Goal: Information Seeking & Learning: Learn about a topic

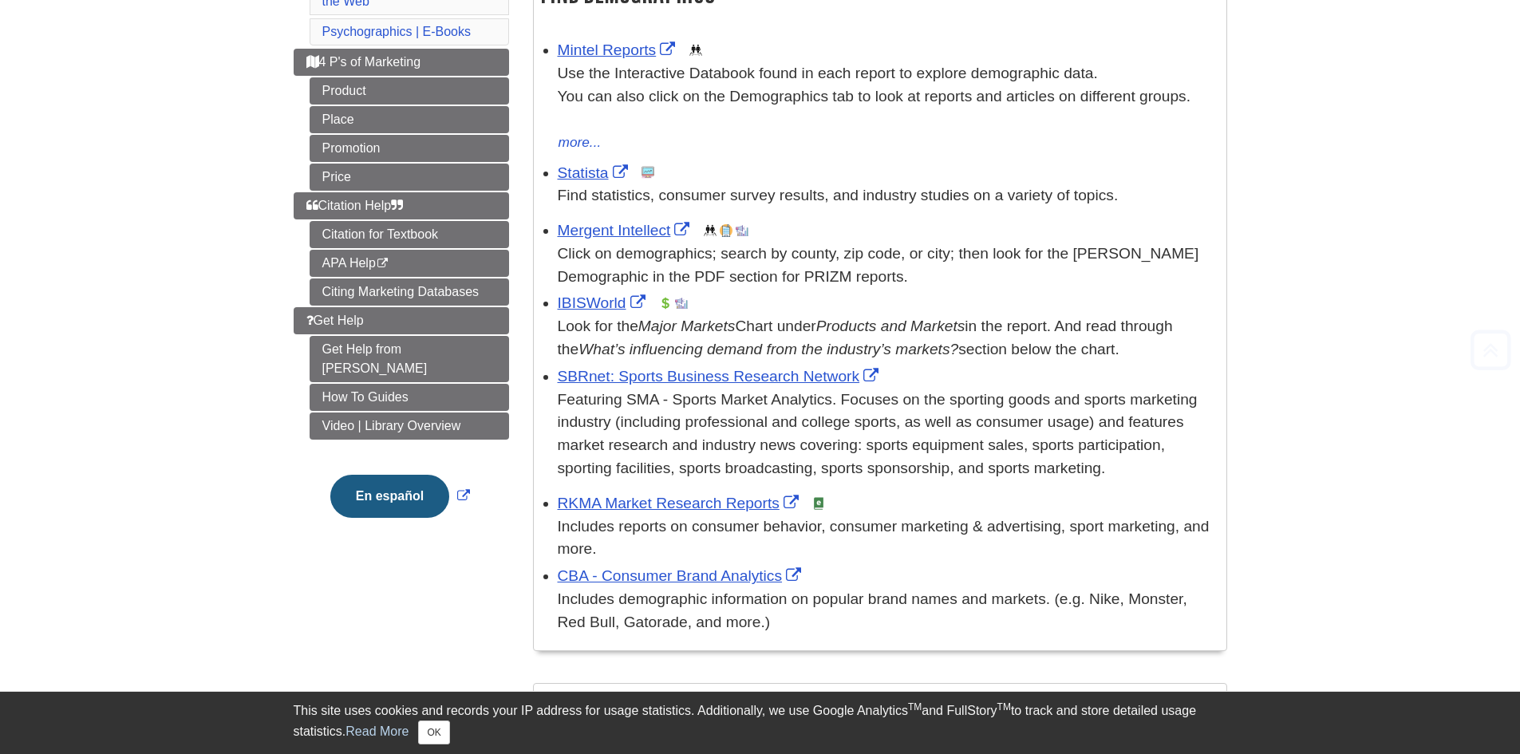
scroll to position [319, 0]
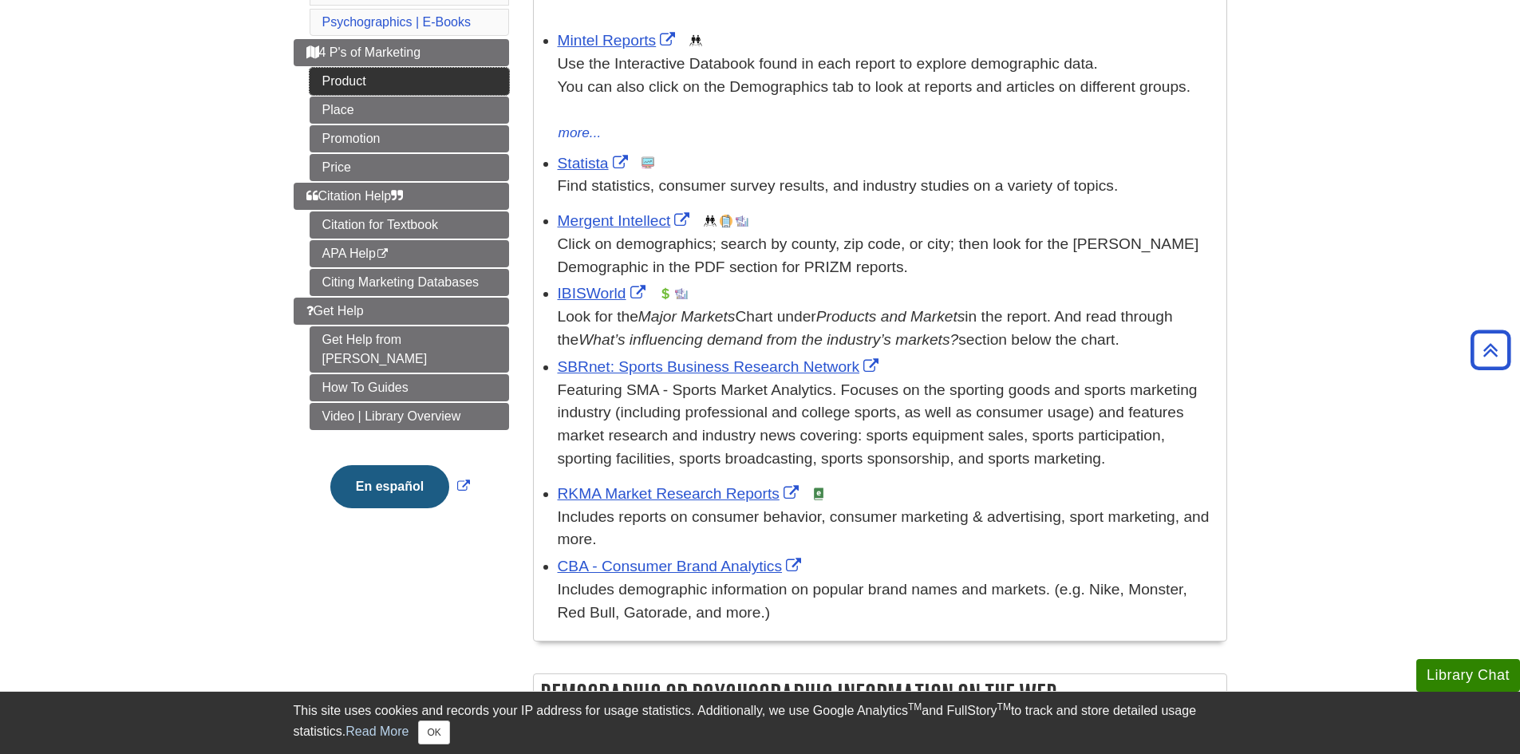
click at [384, 85] on link "Product" at bounding box center [409, 81] width 199 height 27
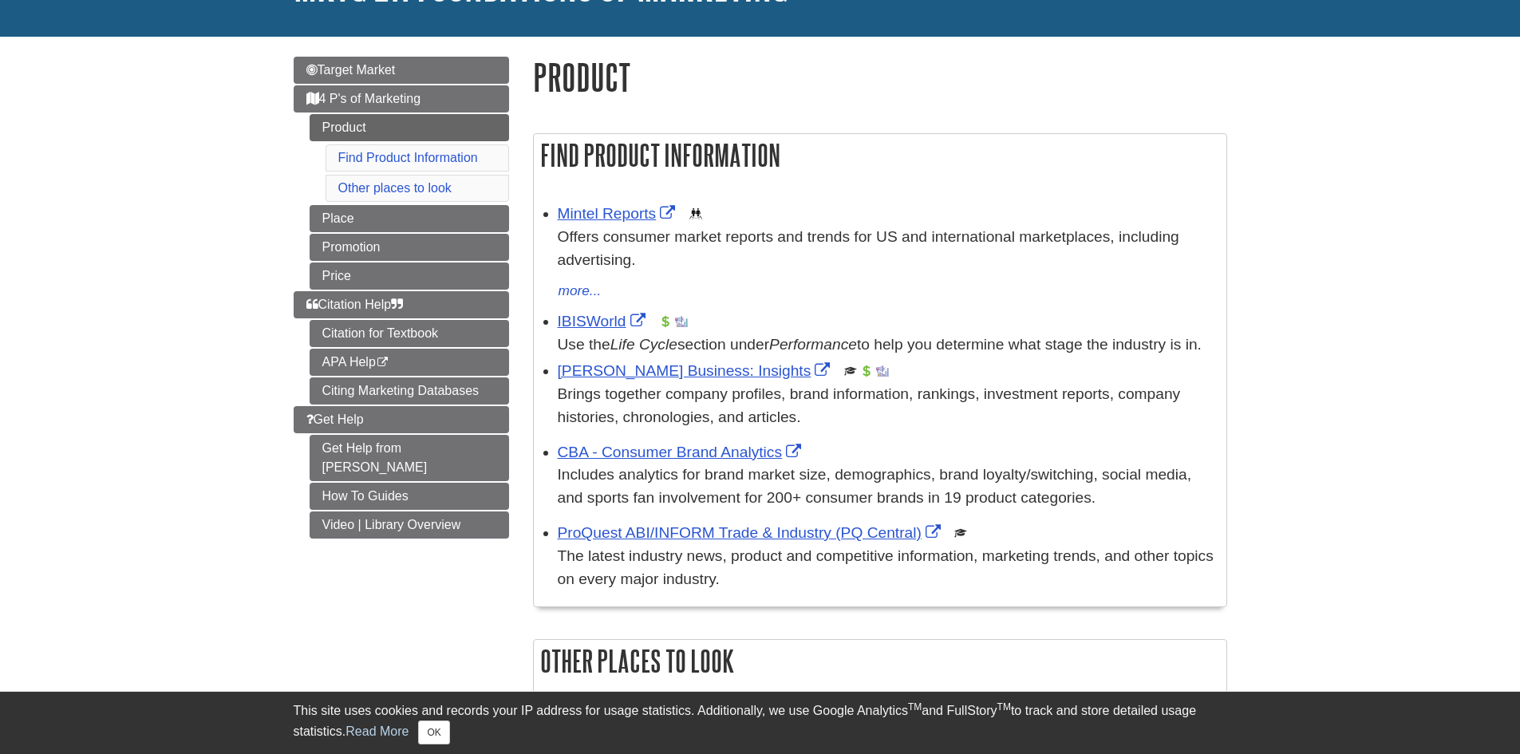
scroll to position [160, 0]
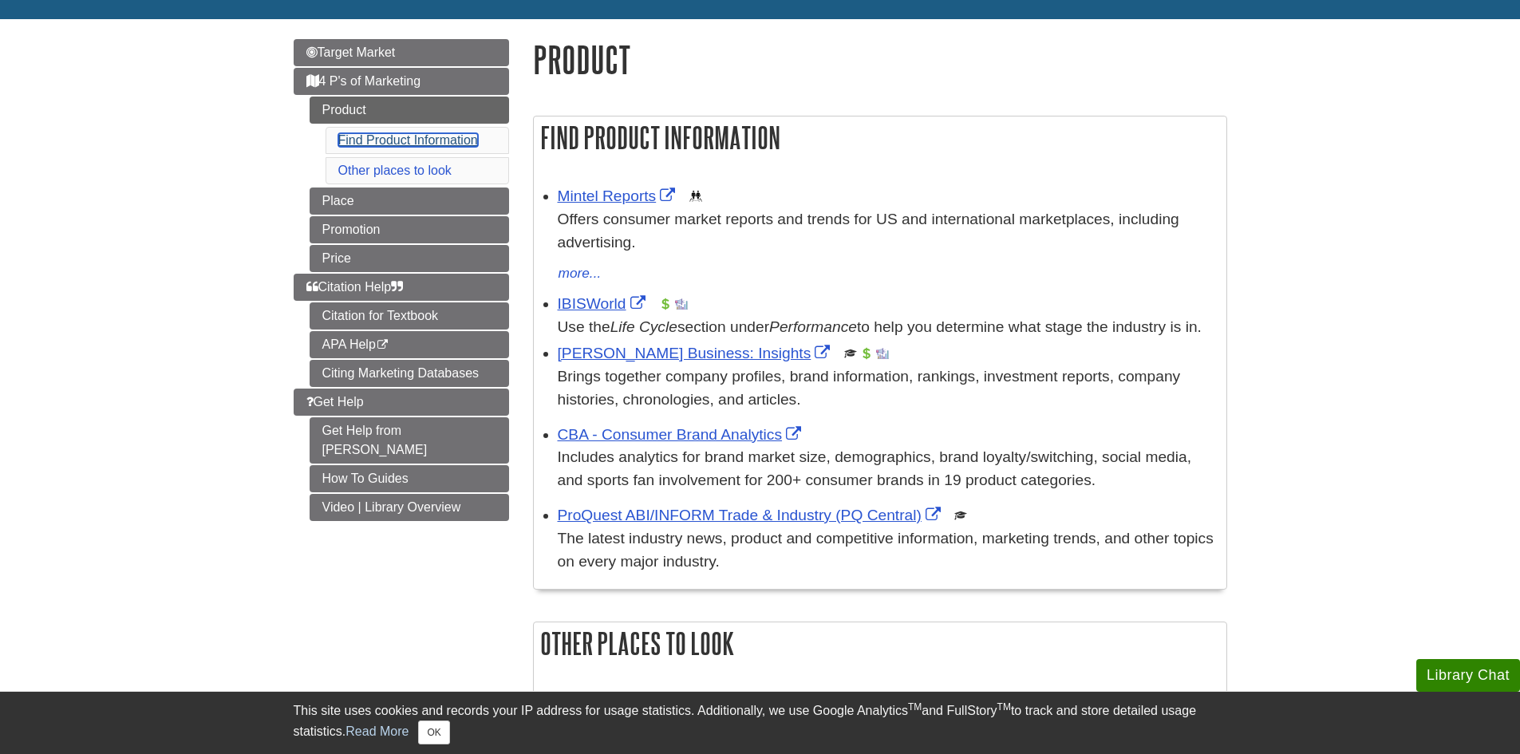
click at [413, 136] on link "Find Product Information" at bounding box center [408, 140] width 140 height 14
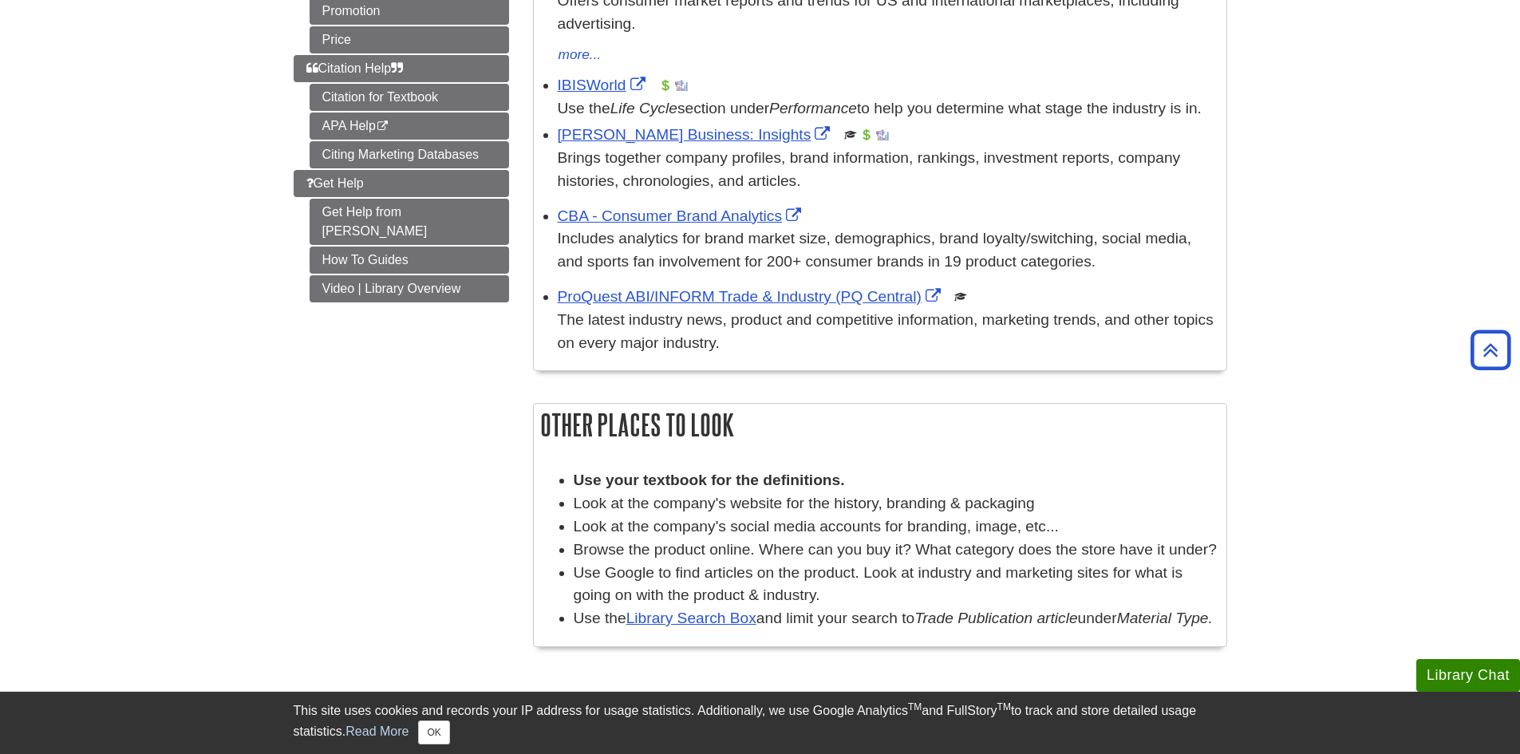
scroll to position [196, 0]
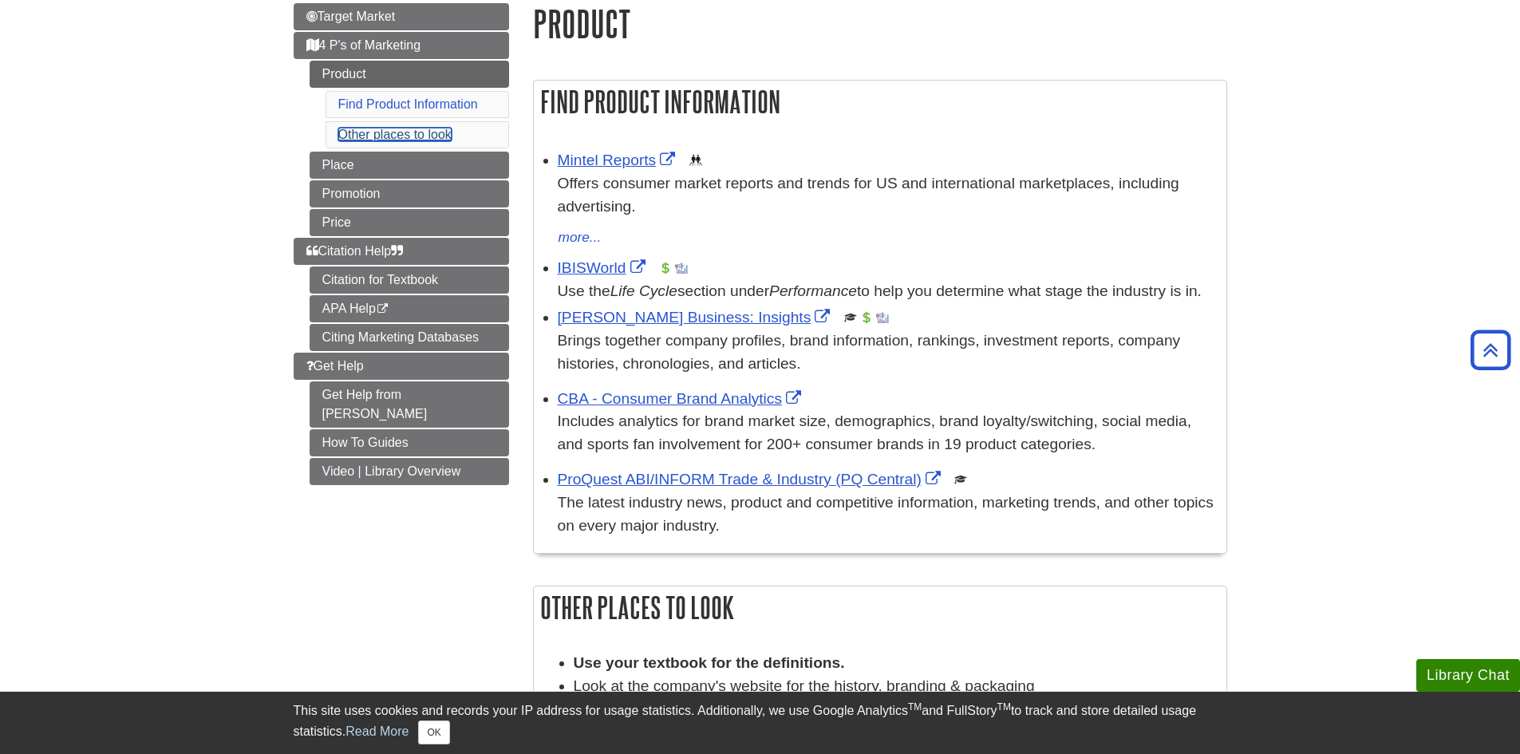
click at [393, 134] on link "Other places to look" at bounding box center [394, 135] width 113 height 14
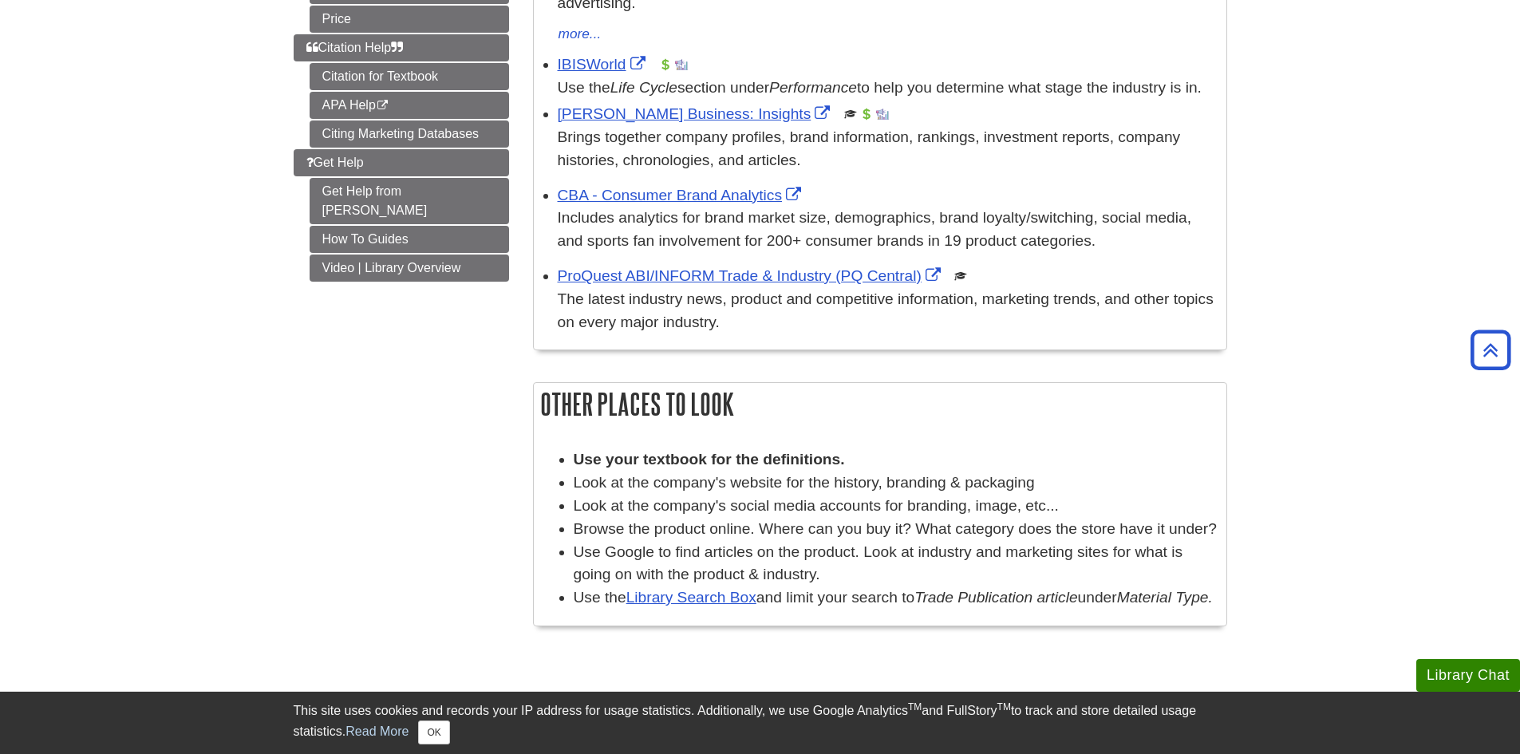
scroll to position [239, 0]
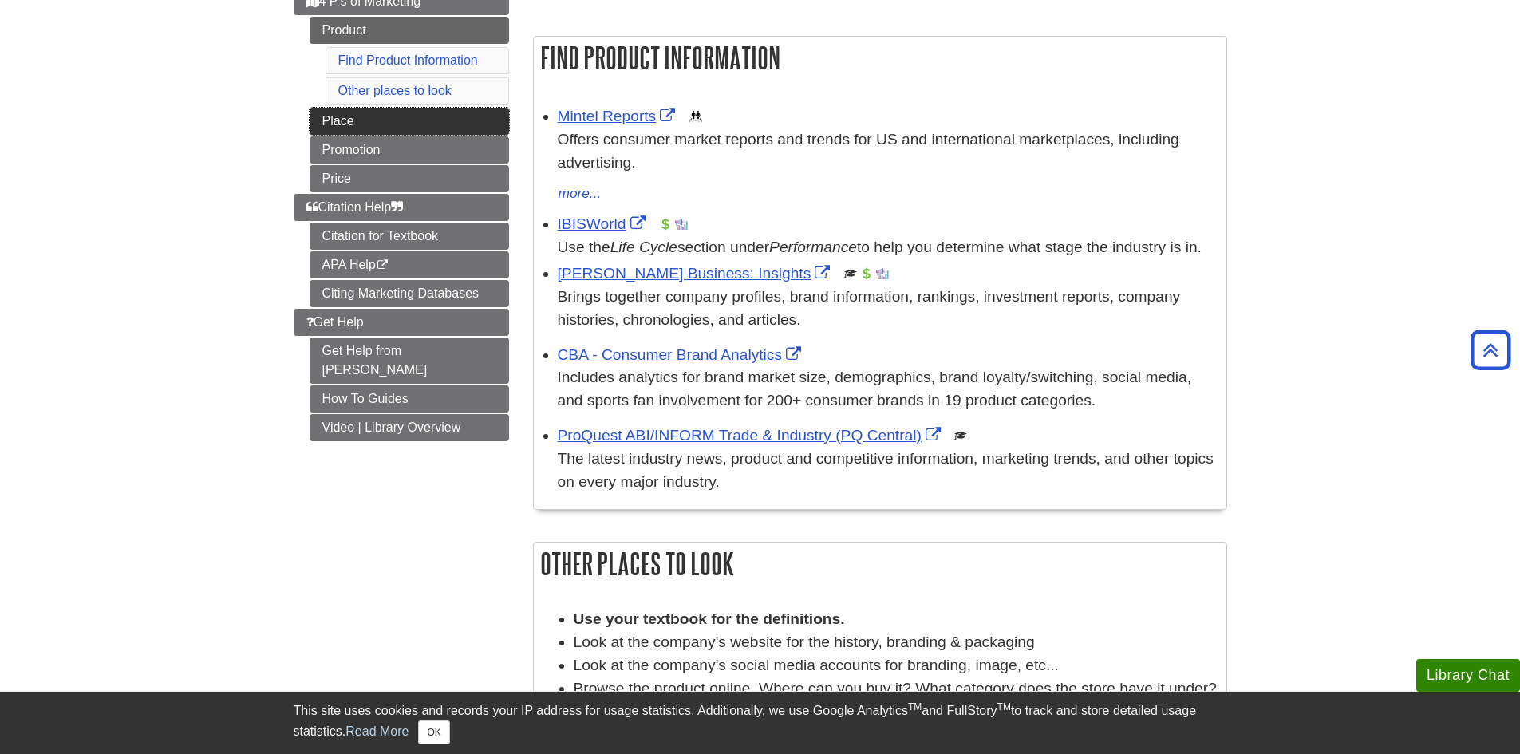
click at [401, 133] on link "Place" at bounding box center [409, 121] width 199 height 27
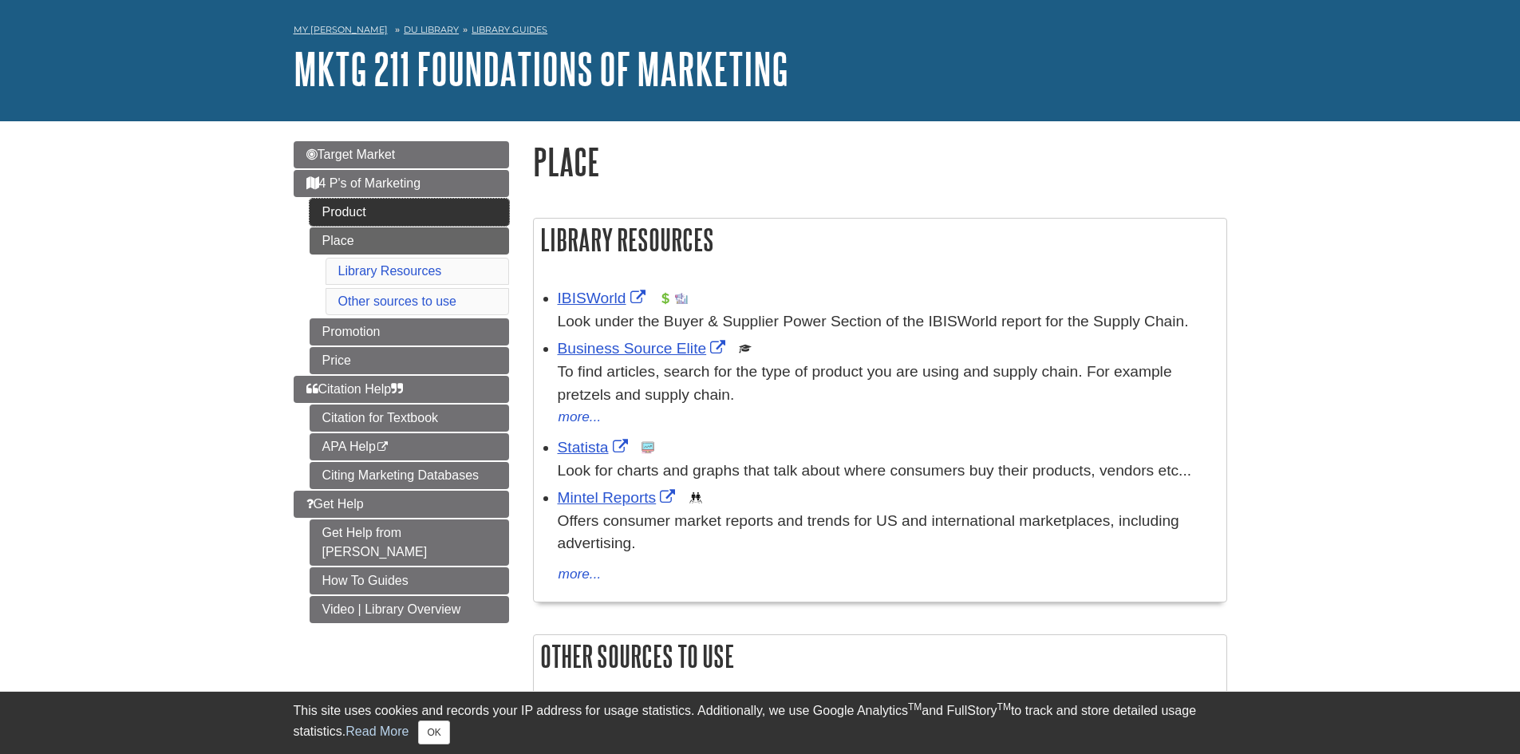
scroll to position [160, 0]
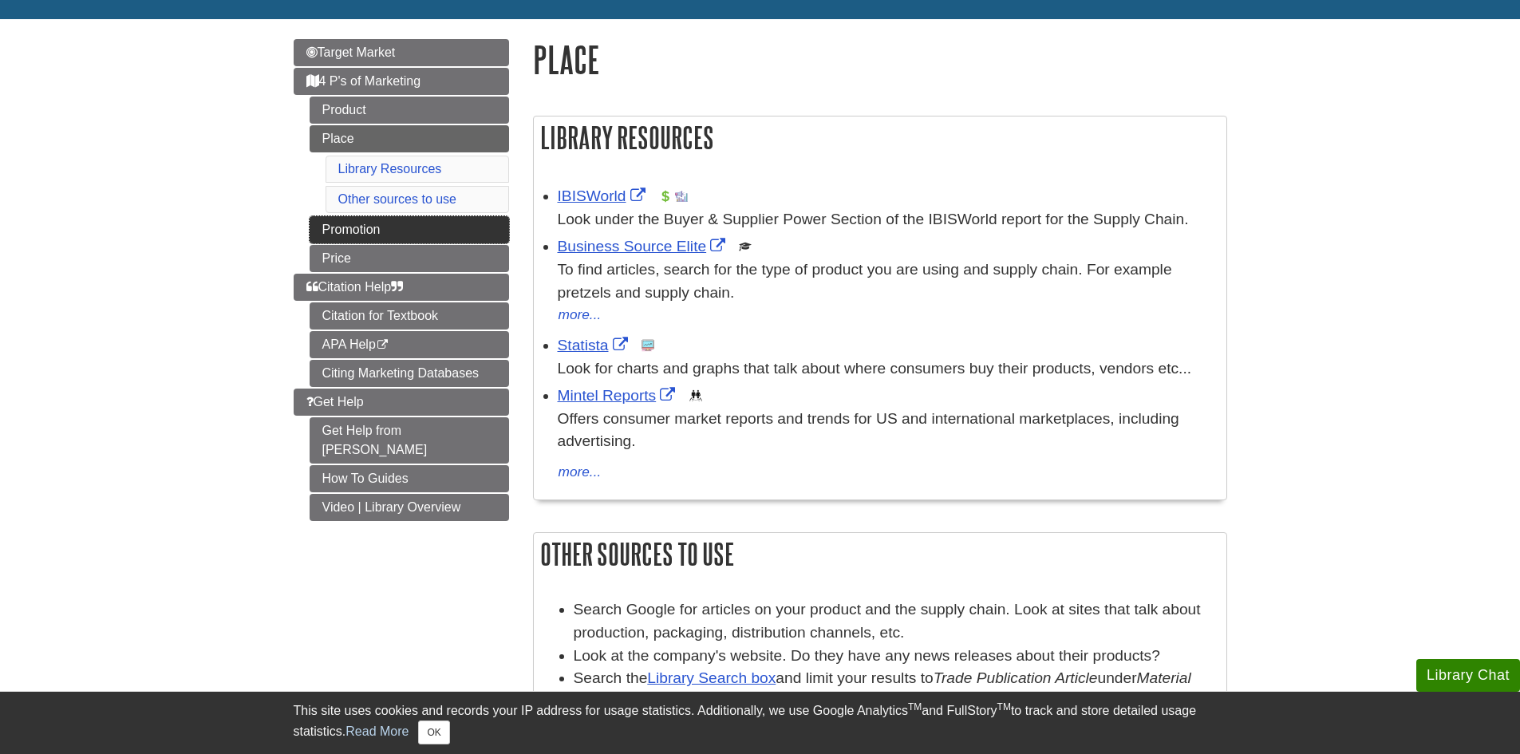
click at [475, 238] on link "Promotion" at bounding box center [409, 229] width 199 height 27
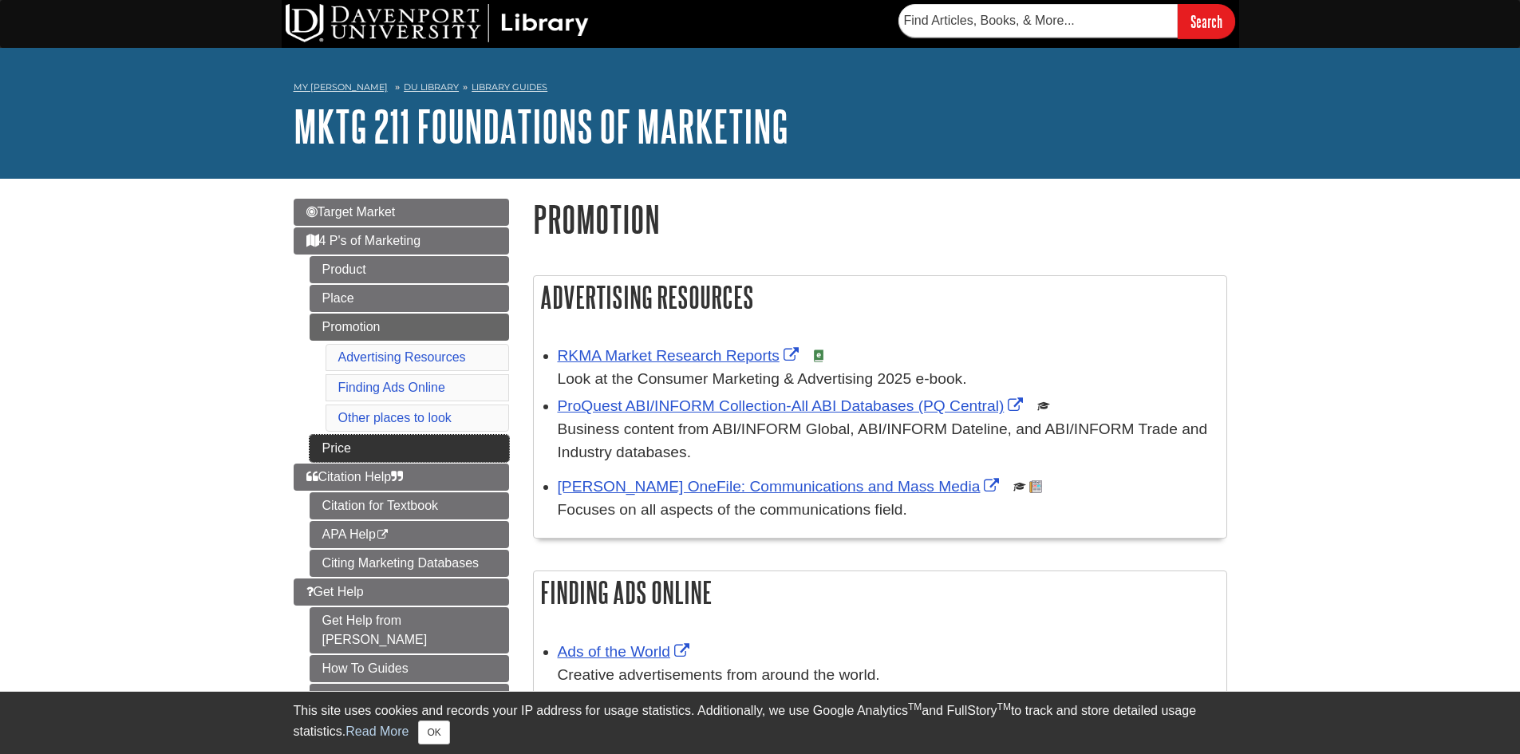
click at [459, 445] on link "Price" at bounding box center [409, 448] width 199 height 27
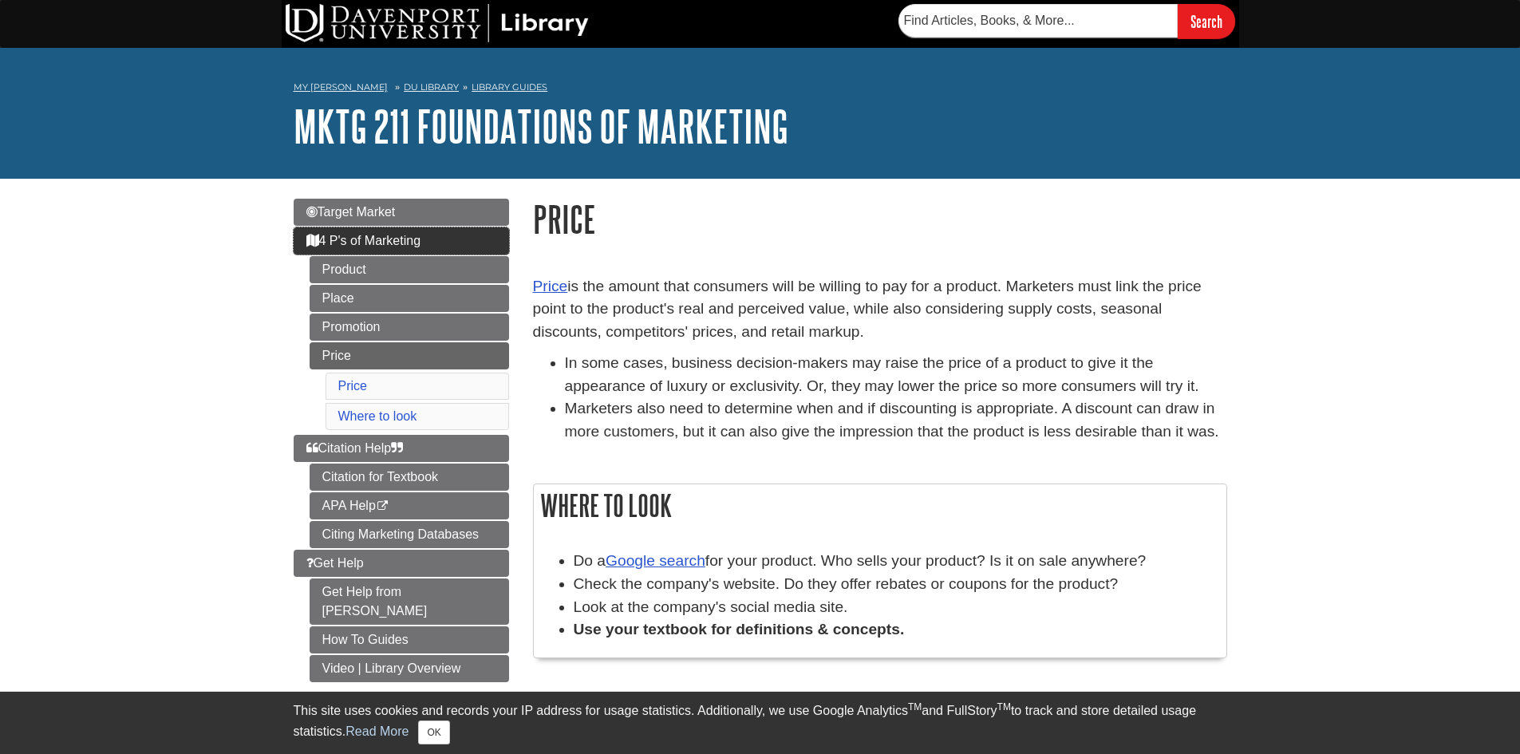
click at [444, 244] on link "4 P's of Marketing" at bounding box center [401, 240] width 215 height 27
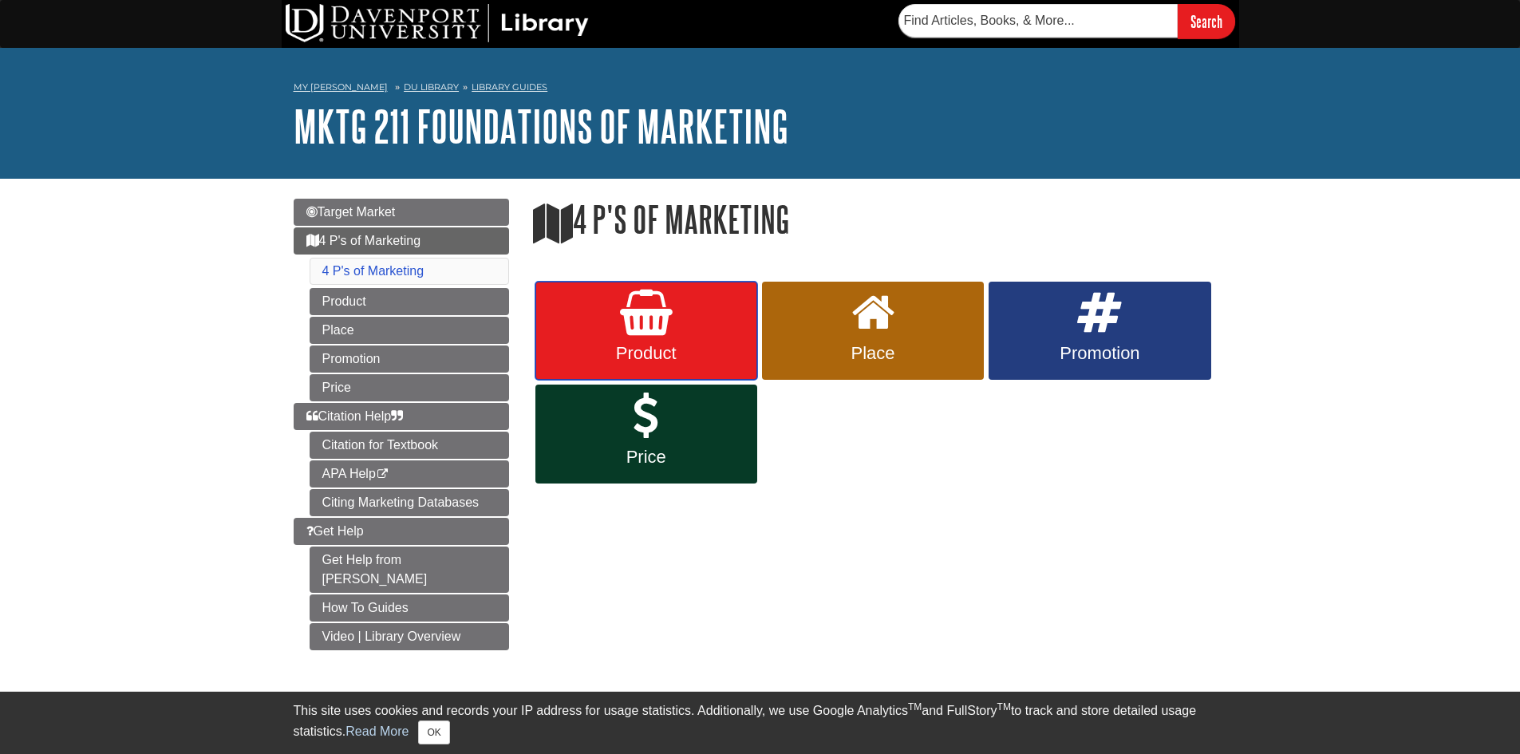
click at [662, 343] on span "Product" at bounding box center [646, 353] width 198 height 21
